Goal: Navigation & Orientation: Find specific page/section

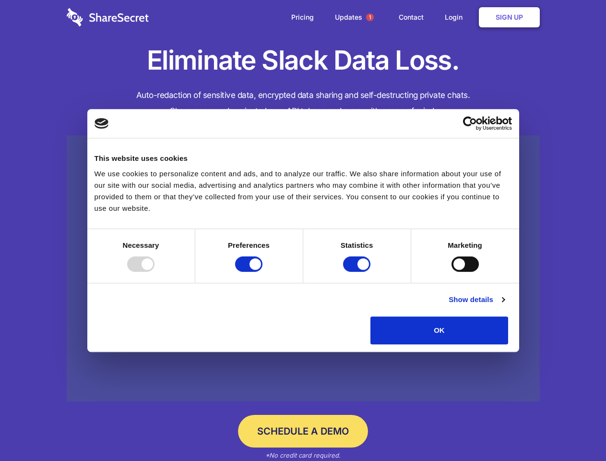
click at [154, 272] on div at bounding box center [140, 263] width 27 height 15
click at [262, 272] on input "Preferences" at bounding box center [248, 263] width 27 height 15
checkbox input "false"
click at [358, 272] on input "Statistics" at bounding box center [356, 263] width 27 height 15
checkbox input "false"
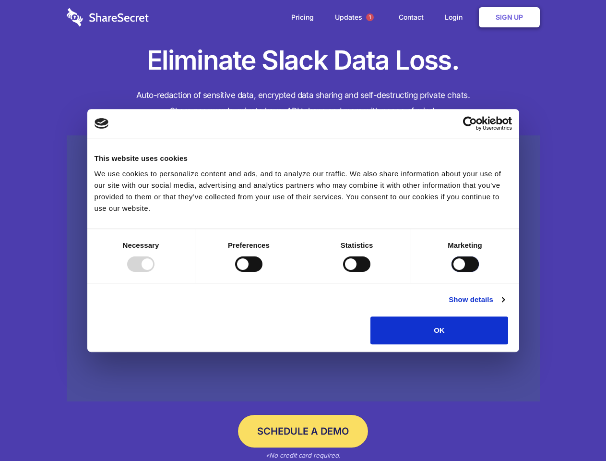
click at [451, 272] on input "Marketing" at bounding box center [464, 263] width 27 height 15
checkbox input "true"
click at [504, 305] on link "Show details" at bounding box center [477, 300] width 56 height 12
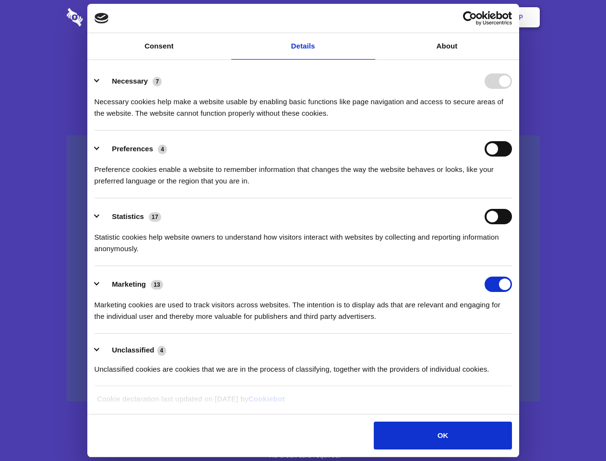
click at [512, 130] on li "Necessary 7 Necessary cookies help make a website usable by enabling basic func…" at bounding box center [302, 97] width 417 height 68
click at [369, 17] on span "1" at bounding box center [370, 17] width 8 height 8
